Goal: Task Accomplishment & Management: Manage account settings

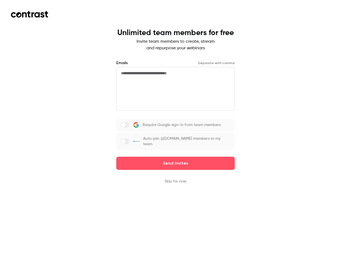
click at [176, 132] on div "Require Google sign-in from team members Auto-join @[DOMAIN_NAME] members to my…" at bounding box center [175, 135] width 119 height 32
click at [176, 160] on button "Send invites" at bounding box center [175, 163] width 119 height 13
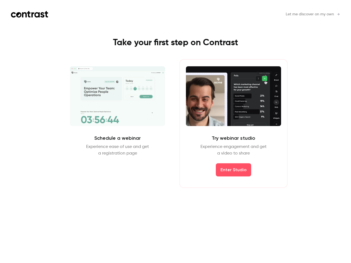
click at [176, 178] on div "Schedule a webinar Experience ease of use and get a registration page Schedule …" at bounding box center [175, 123] width 246 height 129
